Goal: Navigation & Orientation: Find specific page/section

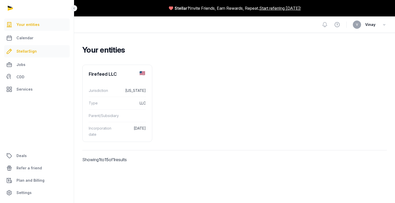
click at [31, 51] on span "StellarSign" at bounding box center [26, 51] width 20 height 6
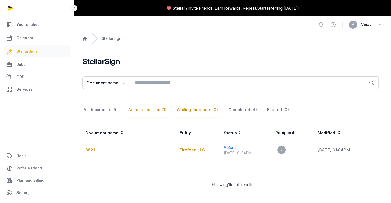
scroll to position [2, 0]
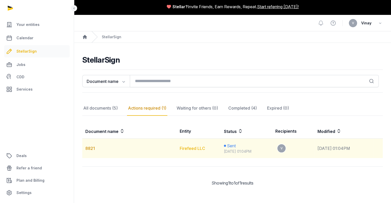
click at [180, 148] on link "Firefeed LLC" at bounding box center [192, 148] width 25 height 5
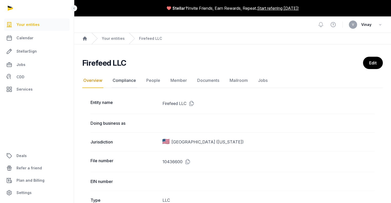
click at [119, 77] on link "Compliance" at bounding box center [123, 80] width 25 height 15
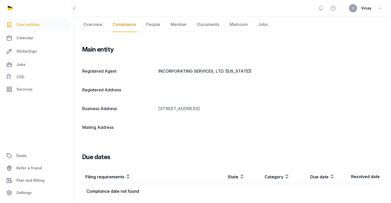
scroll to position [53, 0]
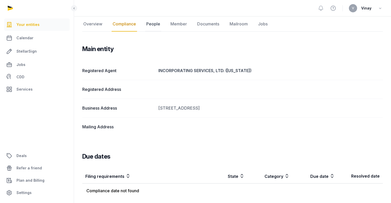
click at [150, 26] on link "People" at bounding box center [153, 24] width 16 height 15
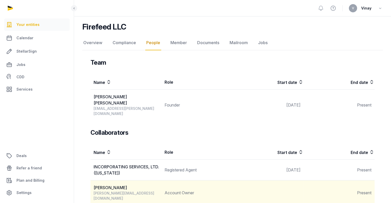
scroll to position [34, 0]
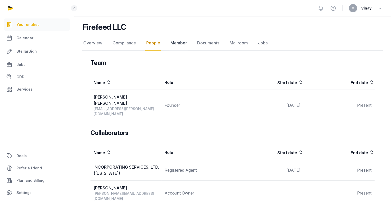
click at [172, 41] on link "Member" at bounding box center [178, 43] width 18 height 15
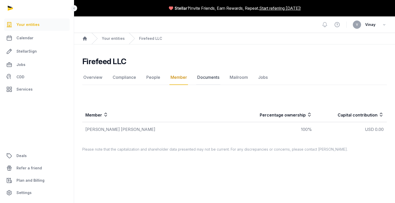
click at [202, 78] on link "Documents" at bounding box center [208, 77] width 24 height 15
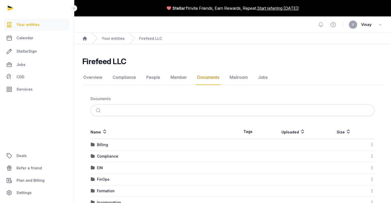
scroll to position [26, 0]
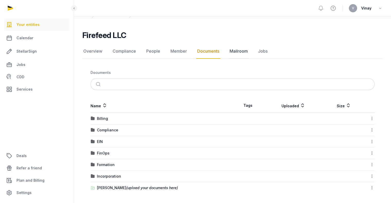
click at [232, 50] on link "Mailroom" at bounding box center [238, 51] width 20 height 15
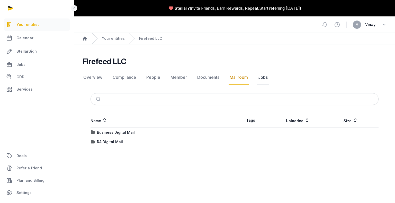
click at [259, 78] on link "Jobs" at bounding box center [263, 77] width 12 height 15
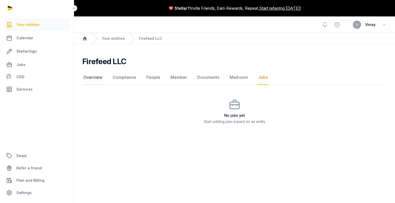
click at [87, 76] on link "Overview" at bounding box center [92, 77] width 21 height 15
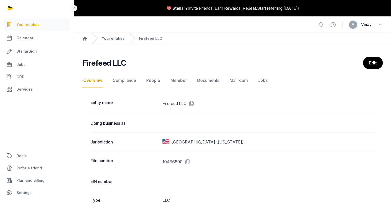
click at [109, 39] on link "Your entities" at bounding box center [113, 38] width 23 height 5
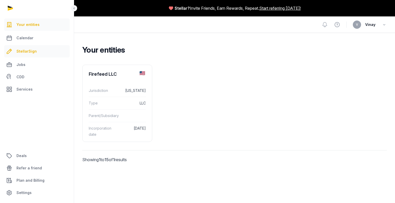
click at [30, 52] on span "StellarSign" at bounding box center [26, 51] width 20 height 6
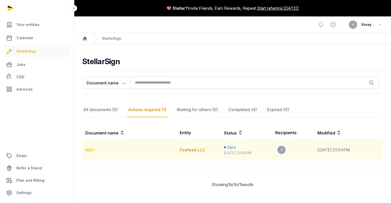
click at [88, 149] on link "8821" at bounding box center [90, 149] width 10 height 5
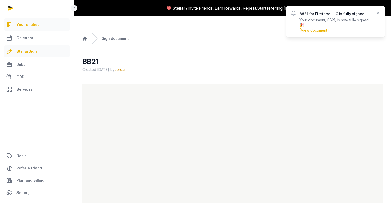
click at [28, 25] on span "Your entities" at bounding box center [27, 25] width 23 height 6
